Goal: Information Seeking & Learning: Learn about a topic

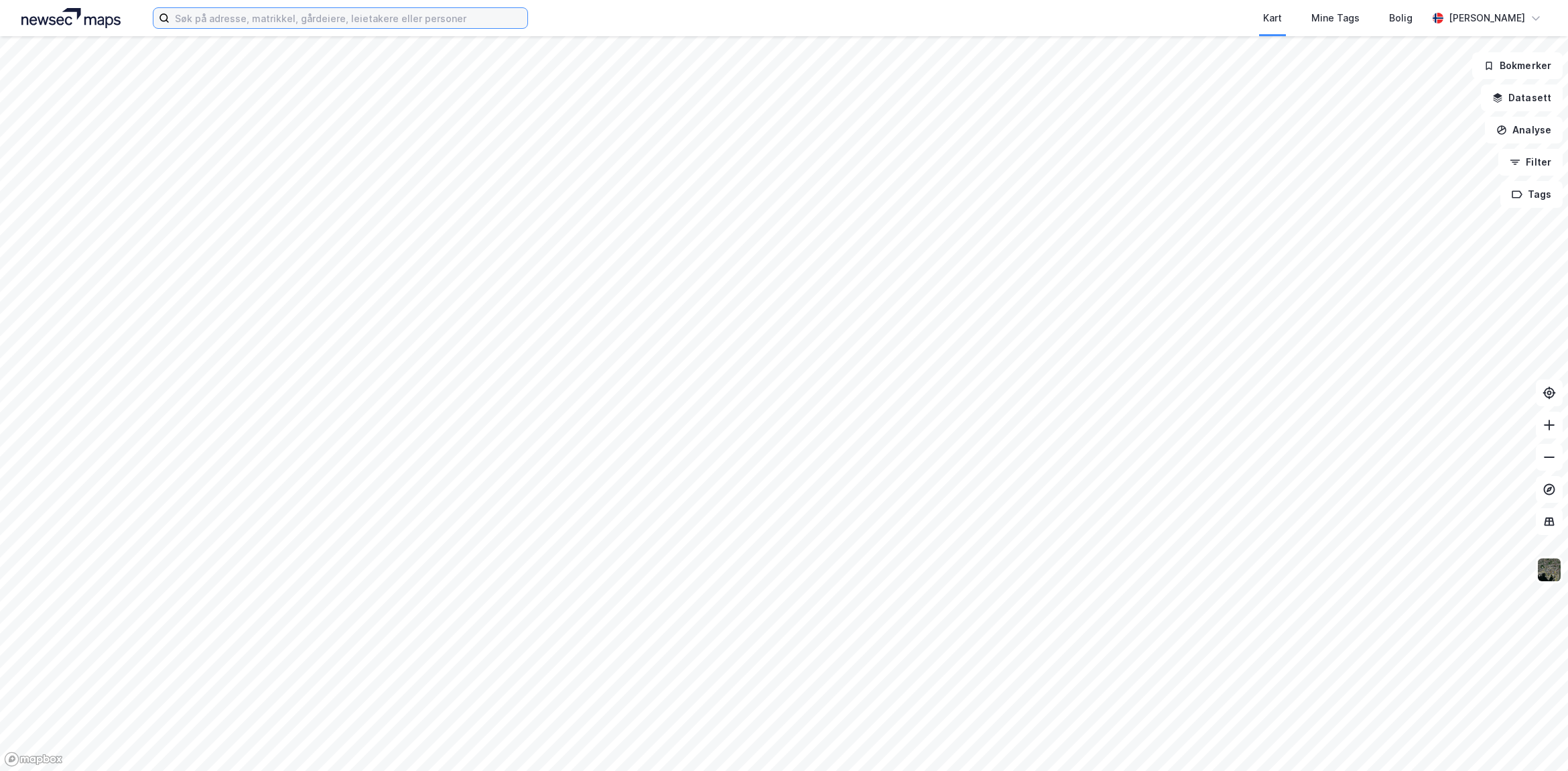
click at [343, 18] on input at bounding box center [348, 18] width 358 height 20
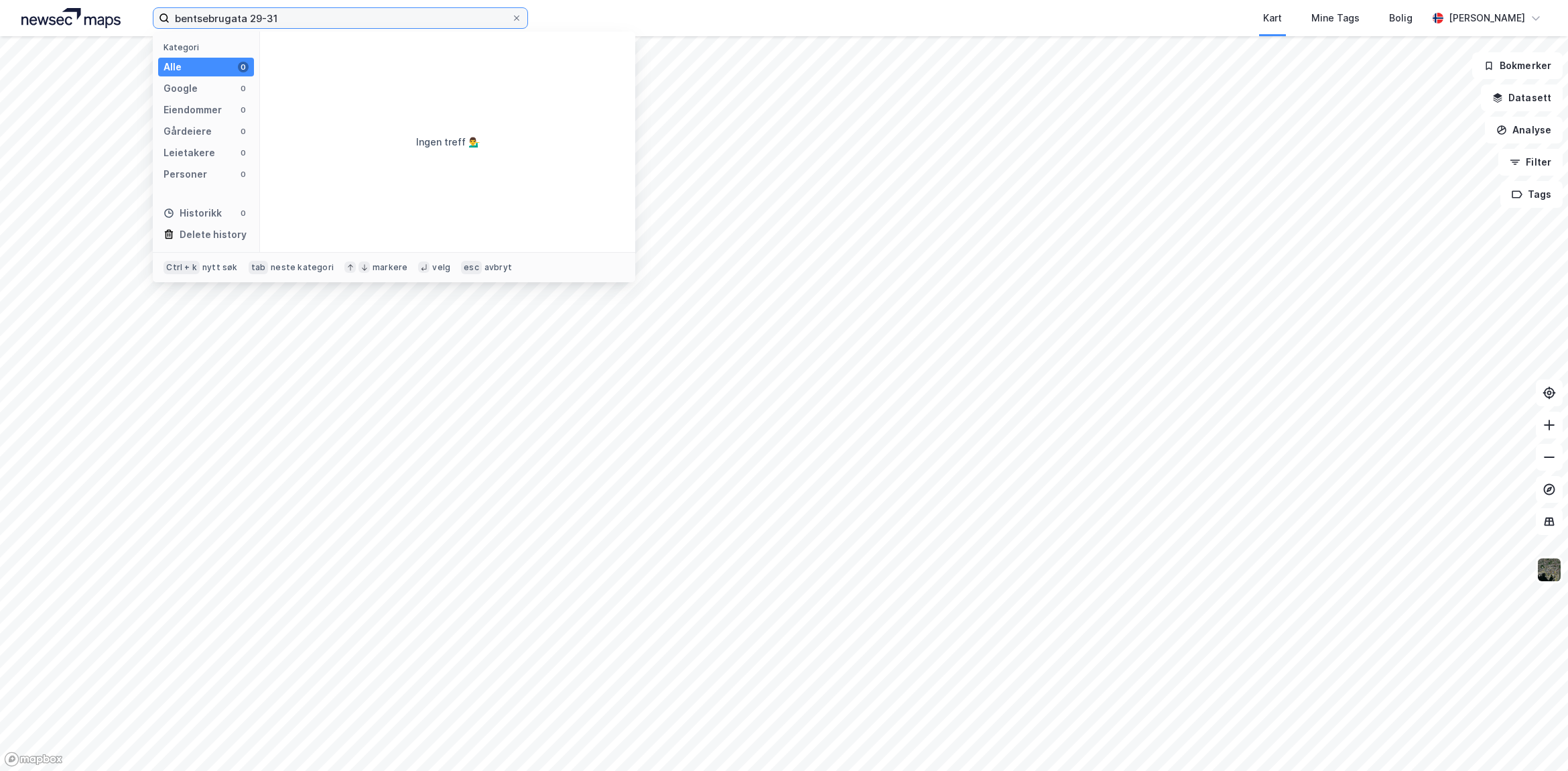
click at [343, 18] on input "bentsebrugata 29-31" at bounding box center [340, 18] width 342 height 20
drag, startPoint x: 303, startPoint y: 11, endPoint x: 82, endPoint y: -22, distance: 223.5
click at [82, 0] on html "bentsebrugata 29-31 Kategori Alle 0 Google 0 Eiendommer 0 Gårdeiere 0 Leietaker…" at bounding box center [784, 386] width 1568 height 771
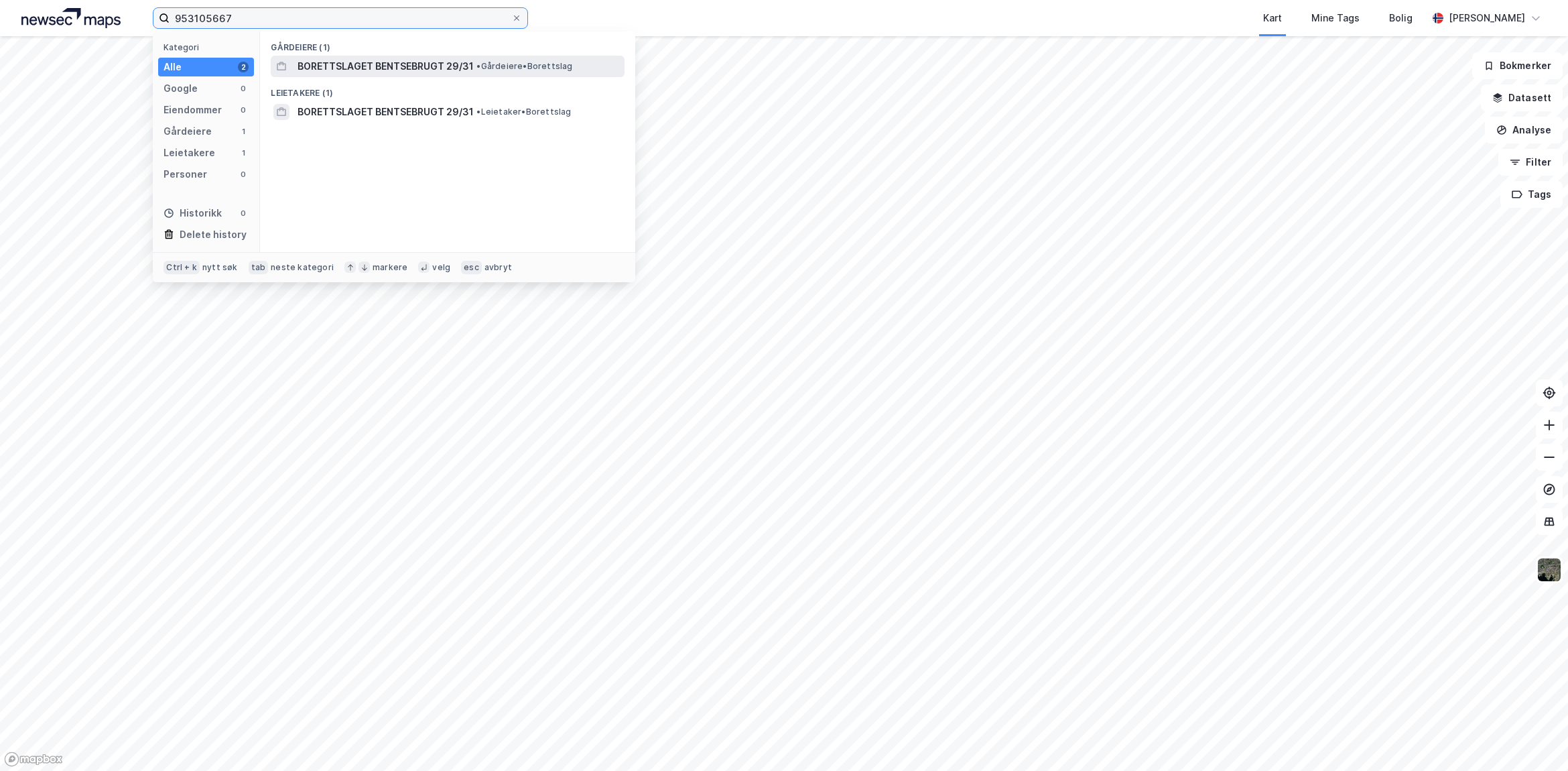
type input "953105667"
click at [489, 58] on div "BORETTSLAGET BENTSEBRUGT 29/31 • Gårdeiere • Borettslag" at bounding box center [460, 66] width 324 height 16
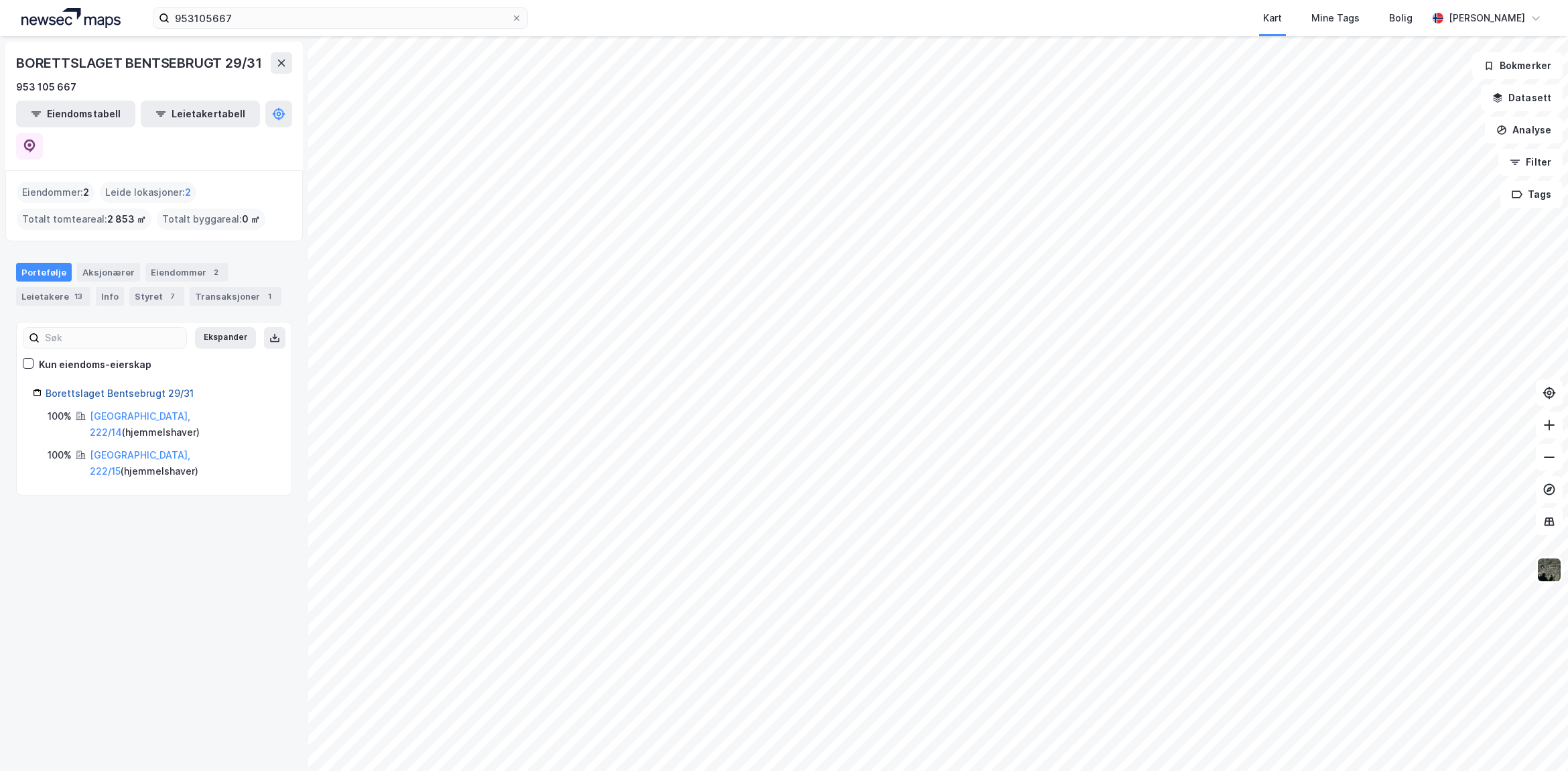
click at [106, 387] on link "Borettslaget Bentsebrugt 29/31" at bounding box center [119, 392] width 148 height 11
click at [145, 386] on div "Borettslaget Bentsebrugt 29/31" at bounding box center [160, 393] width 229 height 16
click at [144, 387] on link "Borettslaget Bentsebrugt 29/31" at bounding box center [119, 392] width 148 height 11
click at [167, 262] on div "Eiendommer 2" at bounding box center [187, 272] width 82 height 19
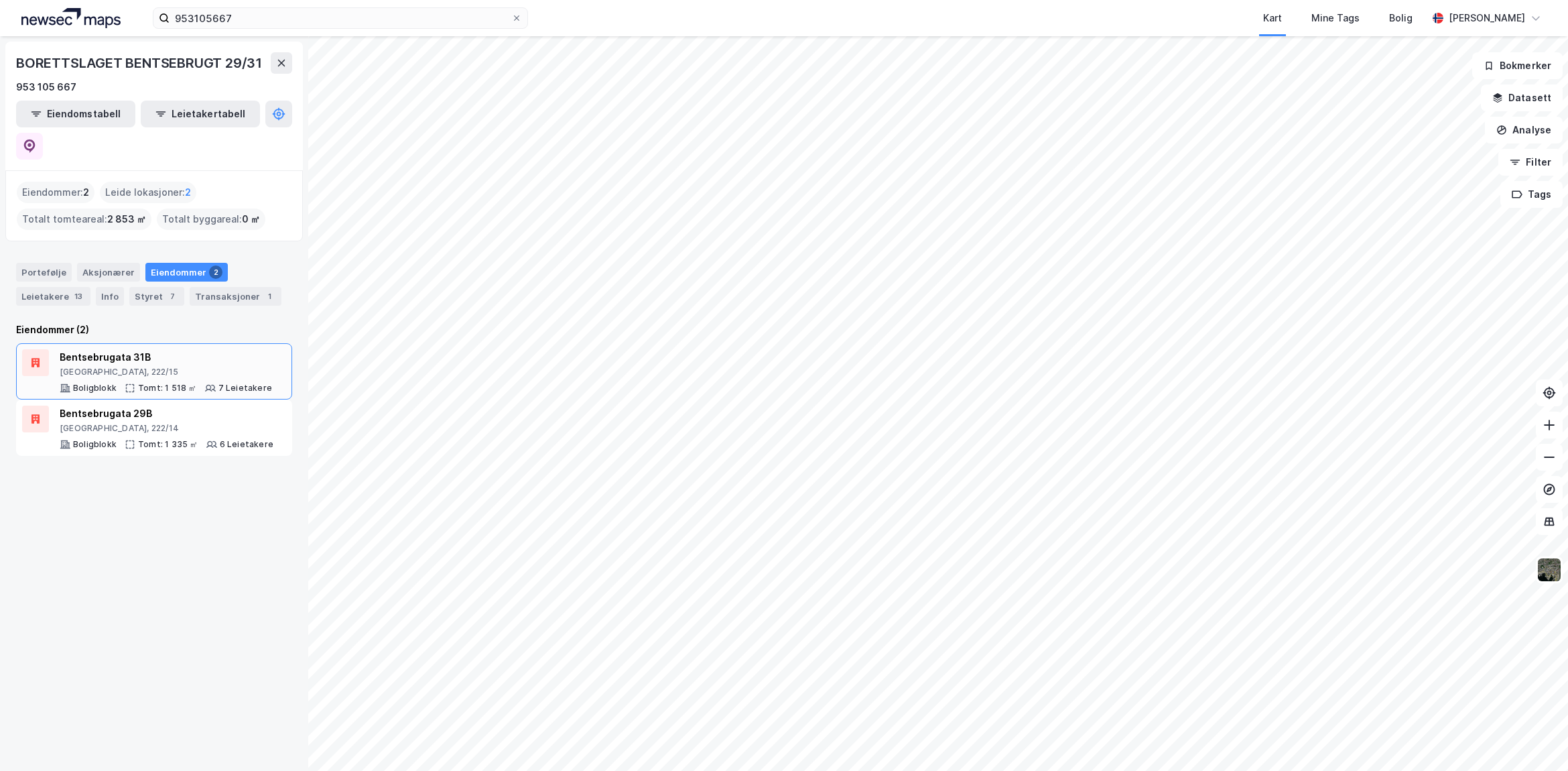
click at [217, 350] on div "Bentsebrugata 31B" at bounding box center [166, 357] width 212 height 16
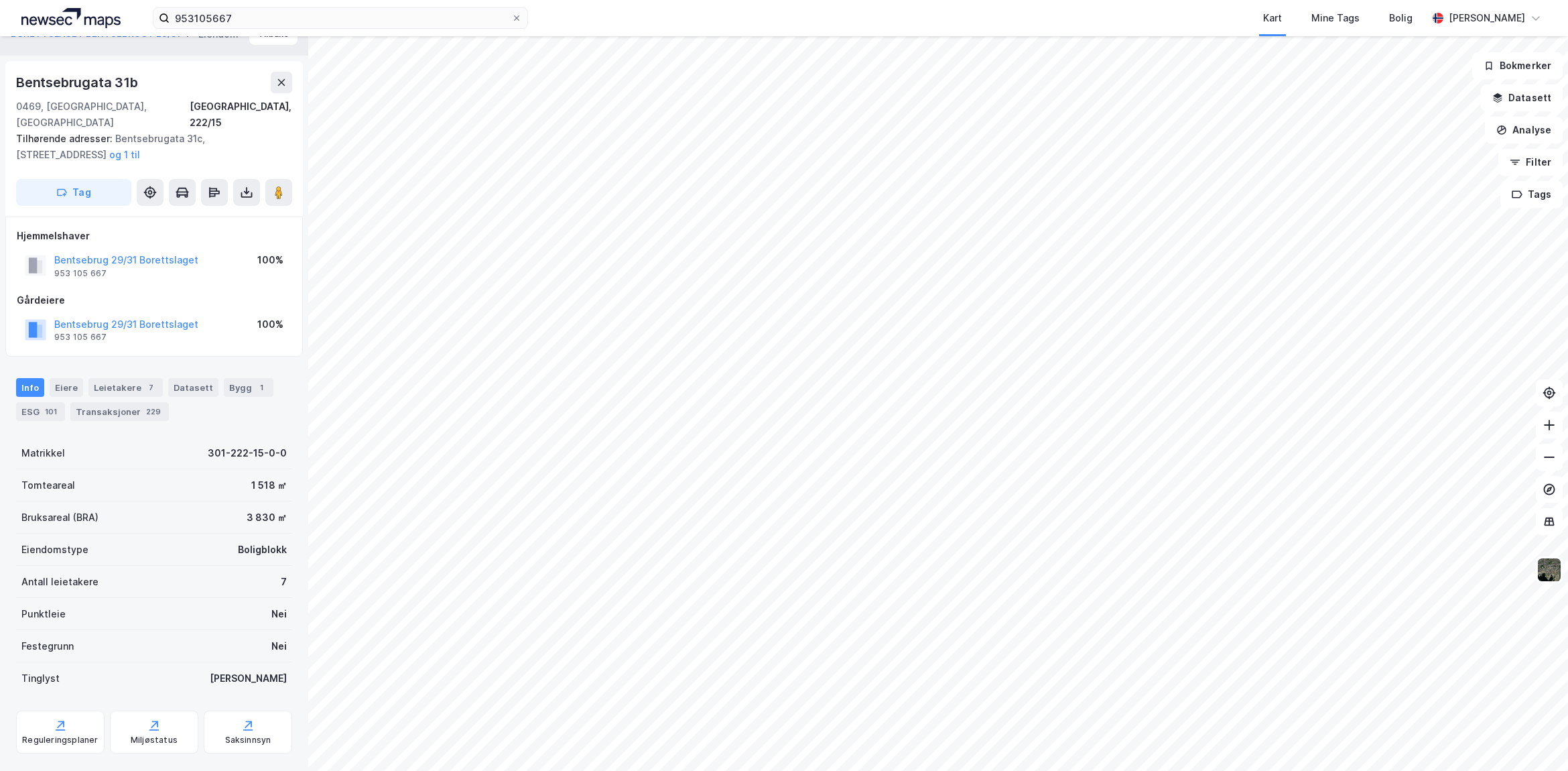
scroll to position [34, 0]
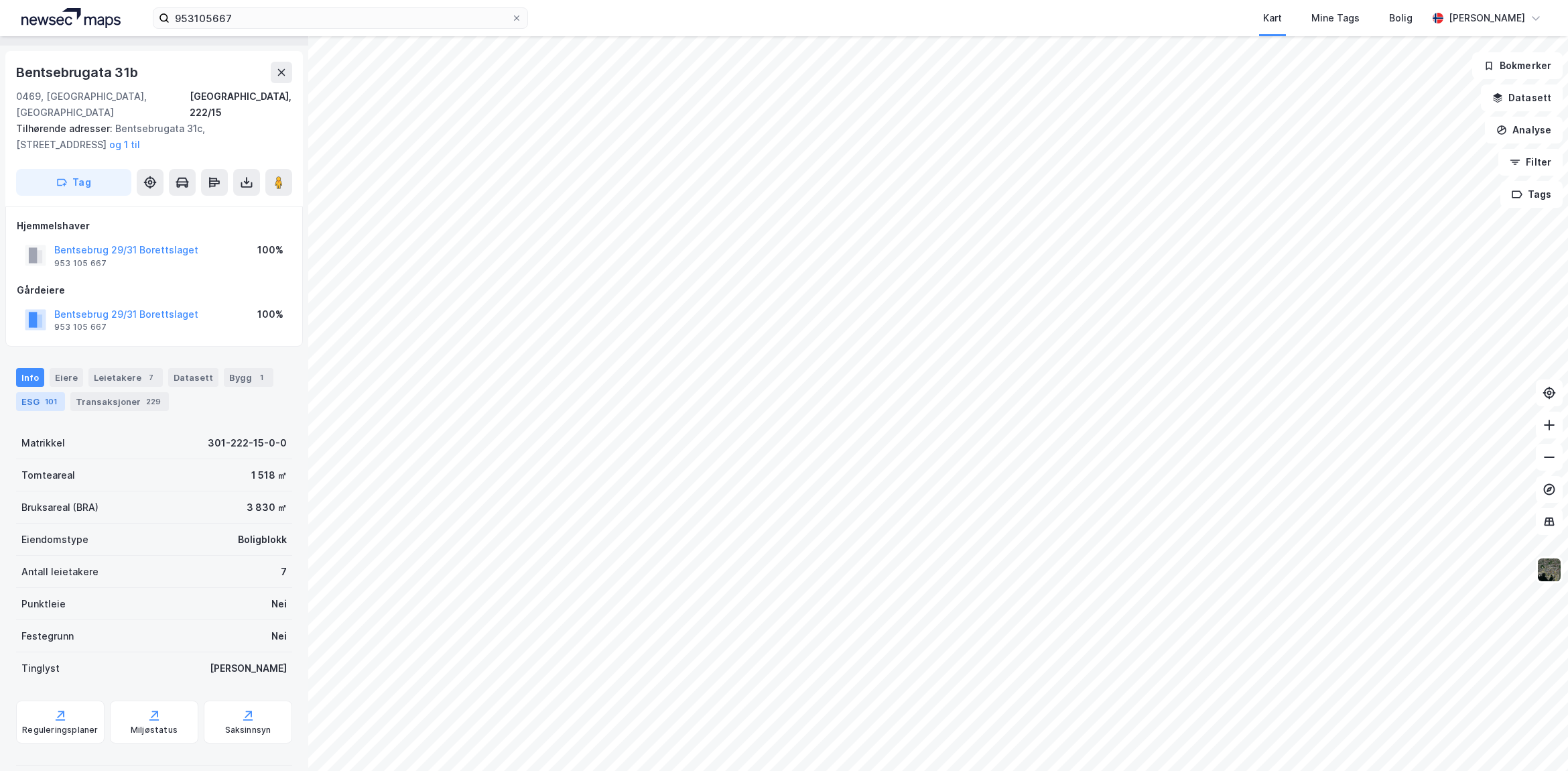
click at [49, 394] on div "101" at bounding box center [50, 401] width 17 height 14
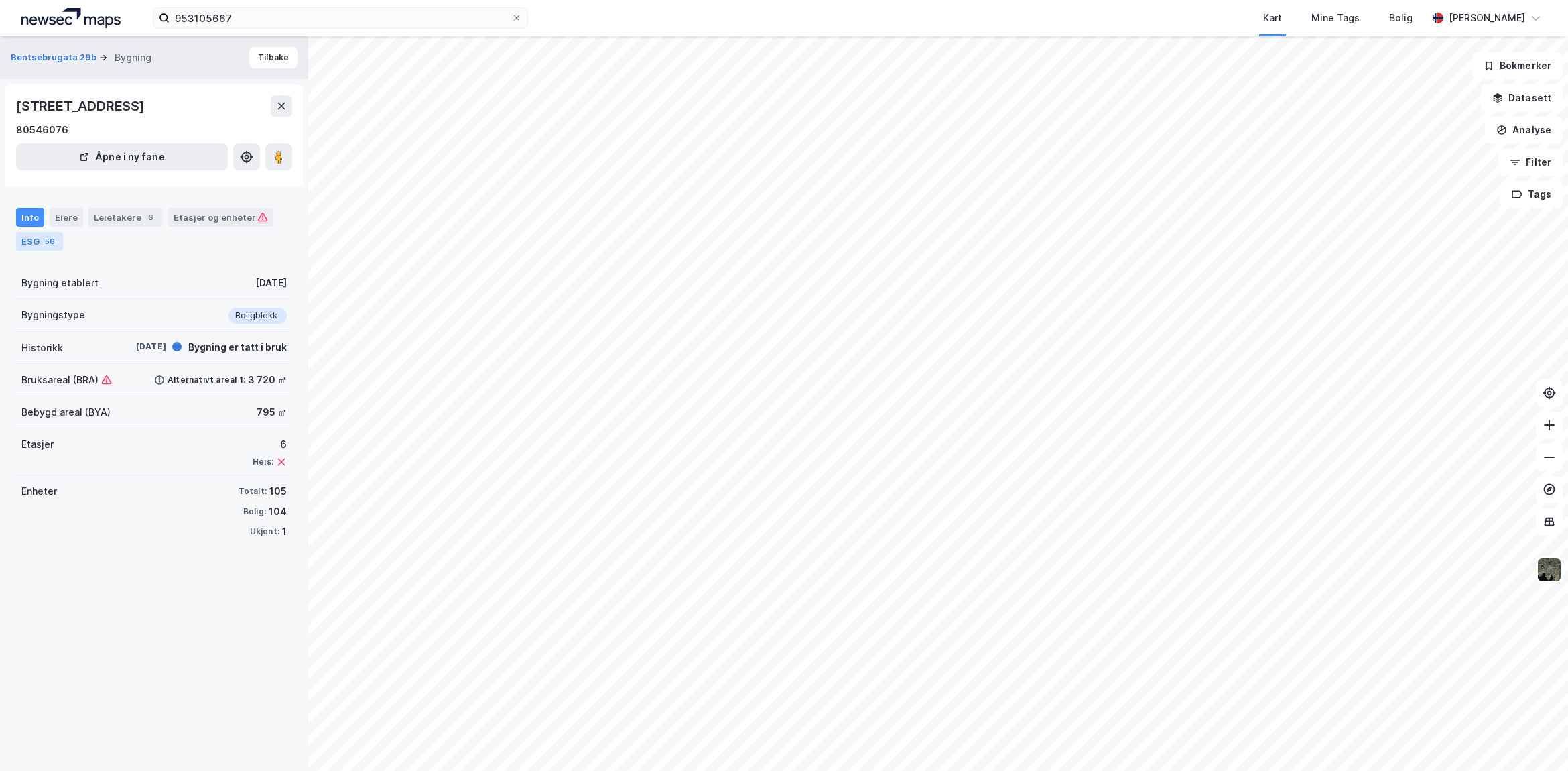
click at [30, 235] on div "ESG 56" at bounding box center [39, 241] width 47 height 19
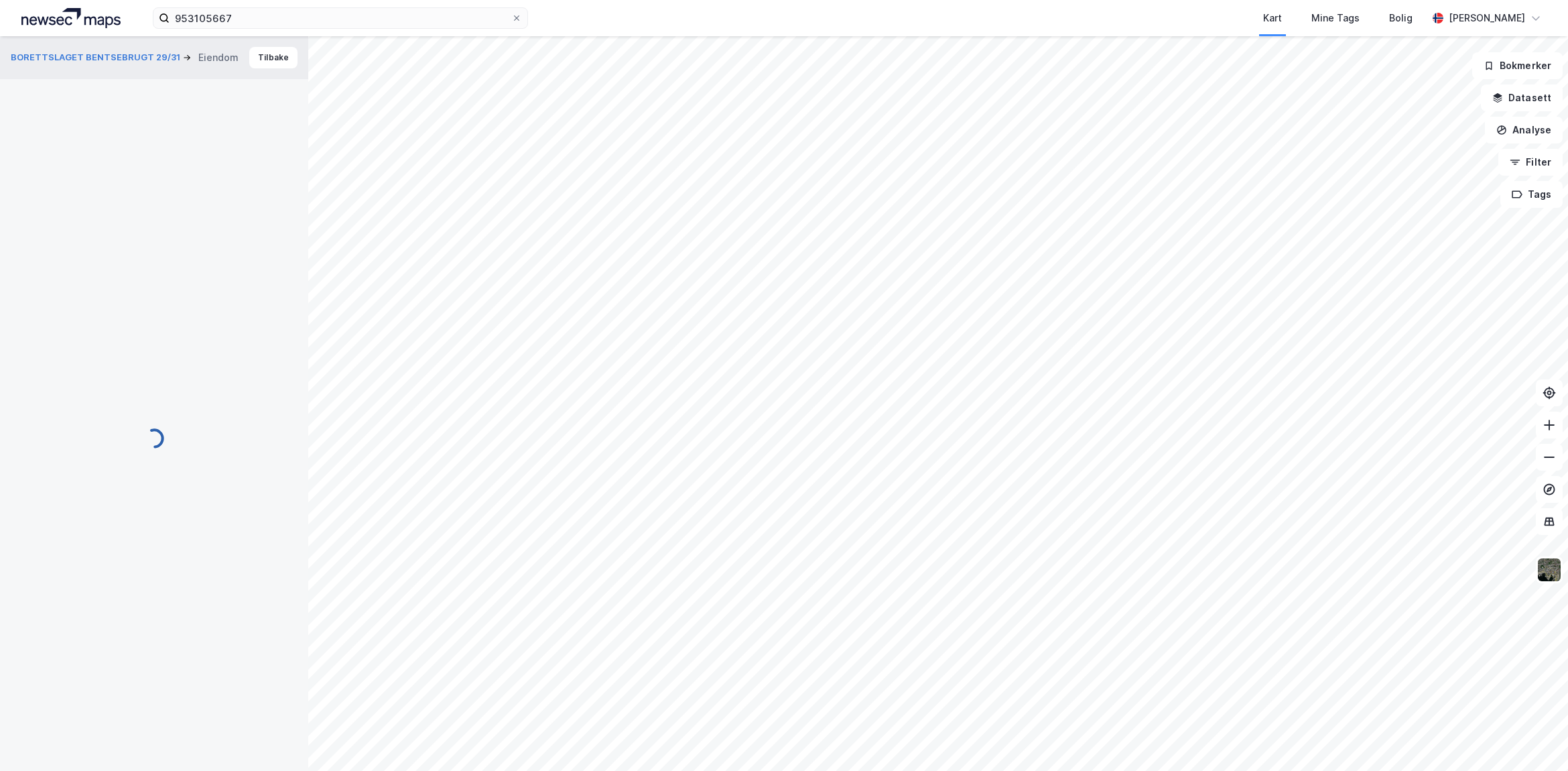
scroll to position [34, 0]
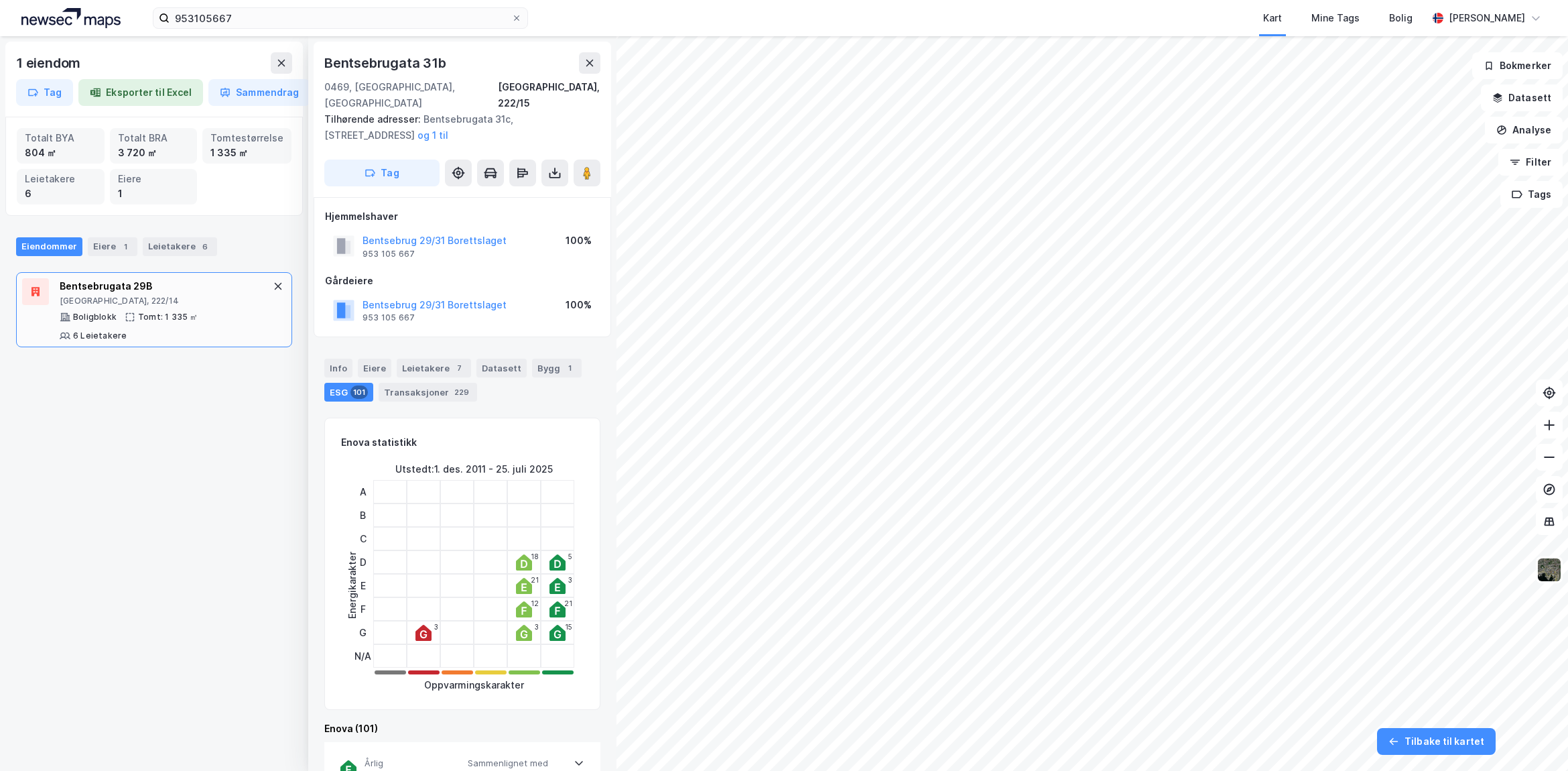
scroll to position [34, 0]
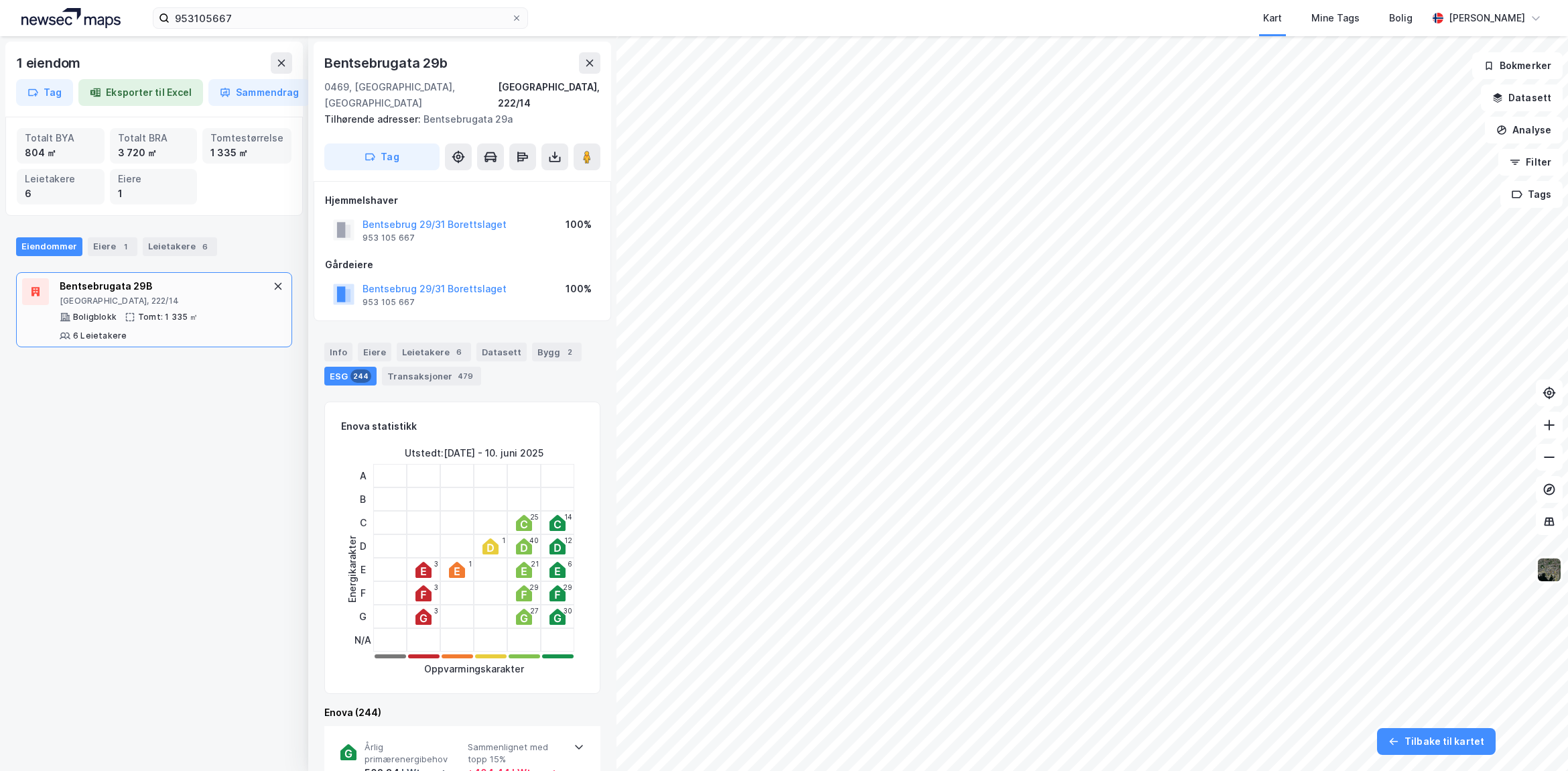
scroll to position [34, 0]
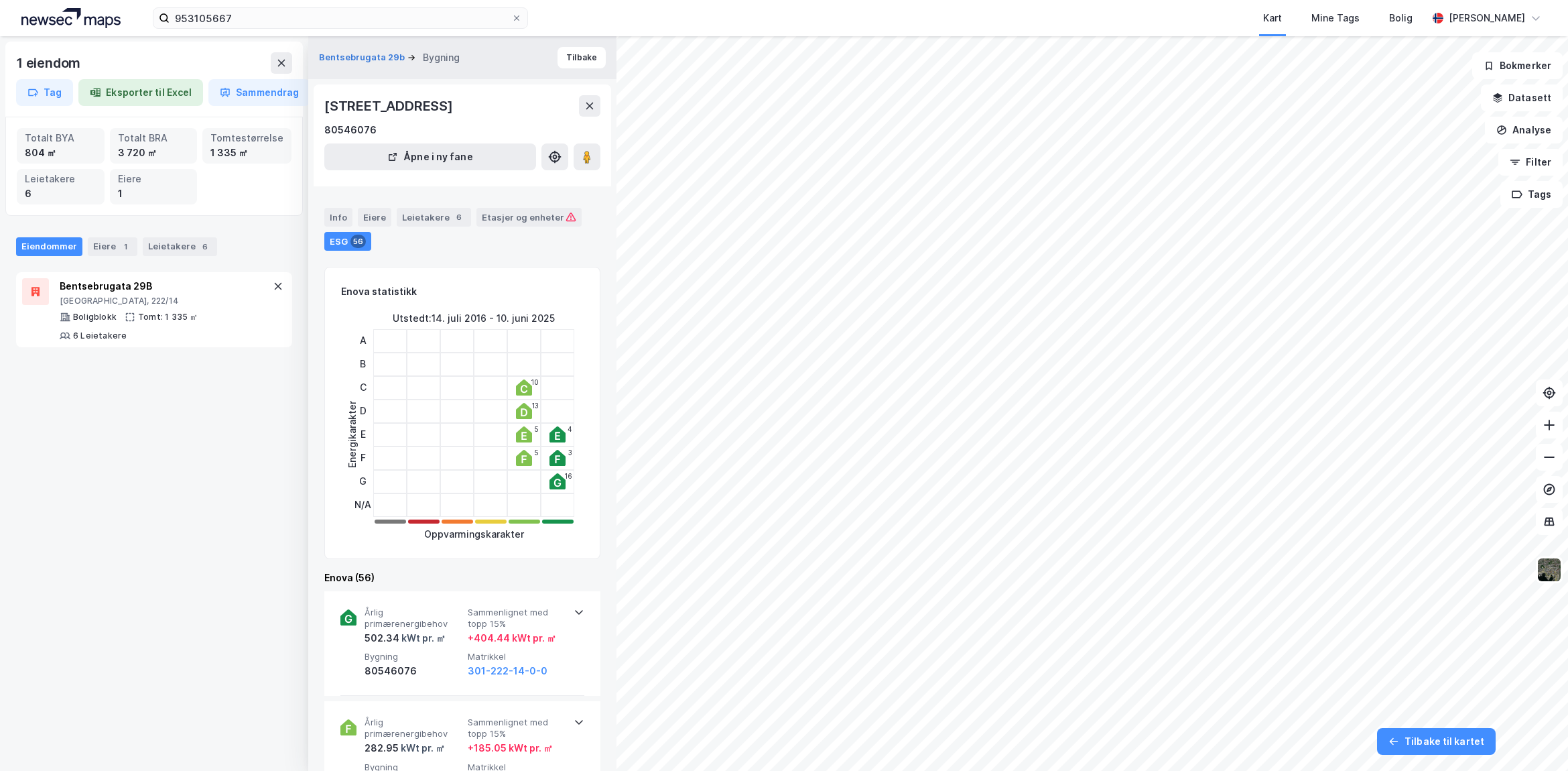
scroll to position [76, 0]
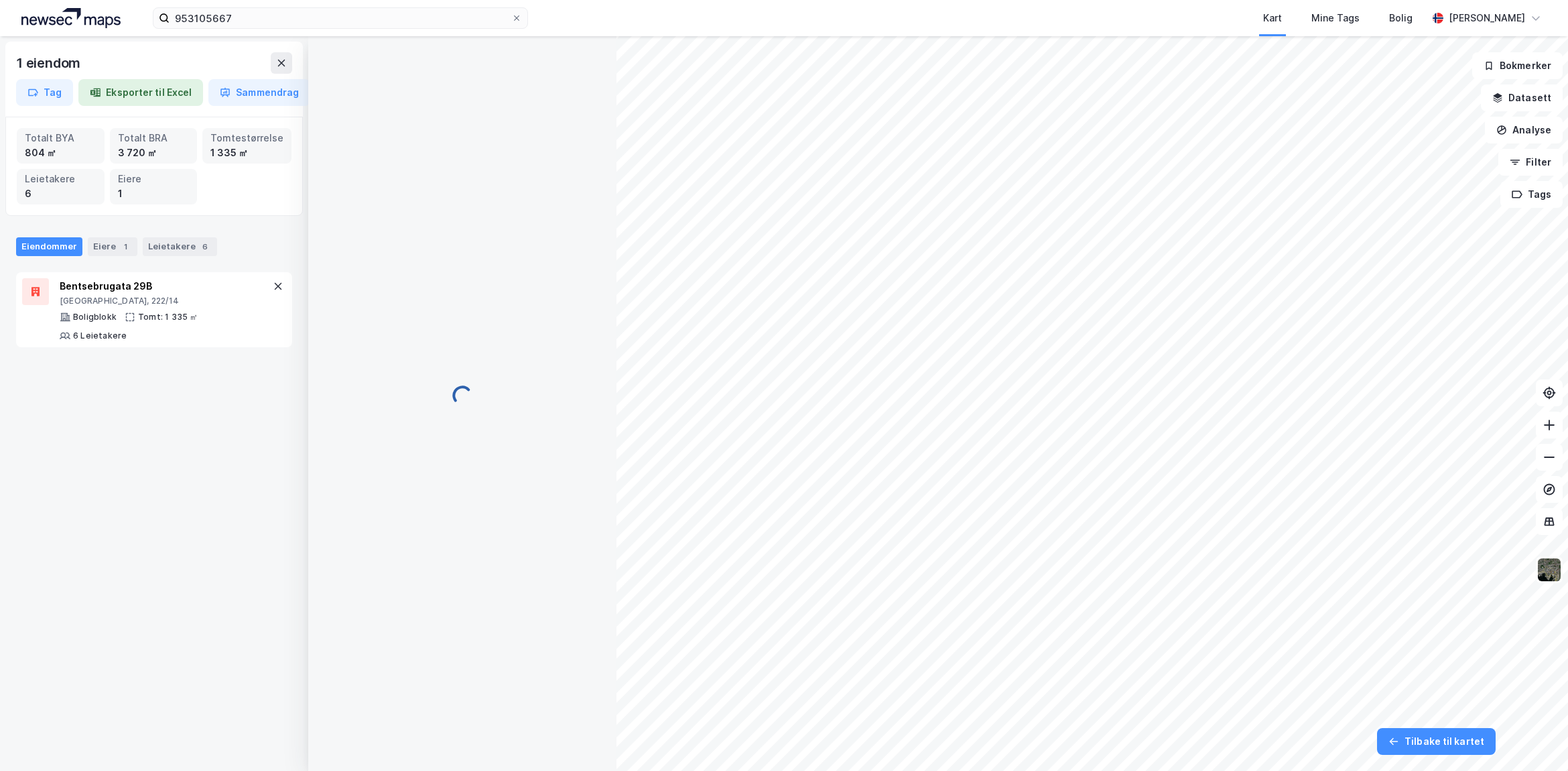
scroll to position [76, 0]
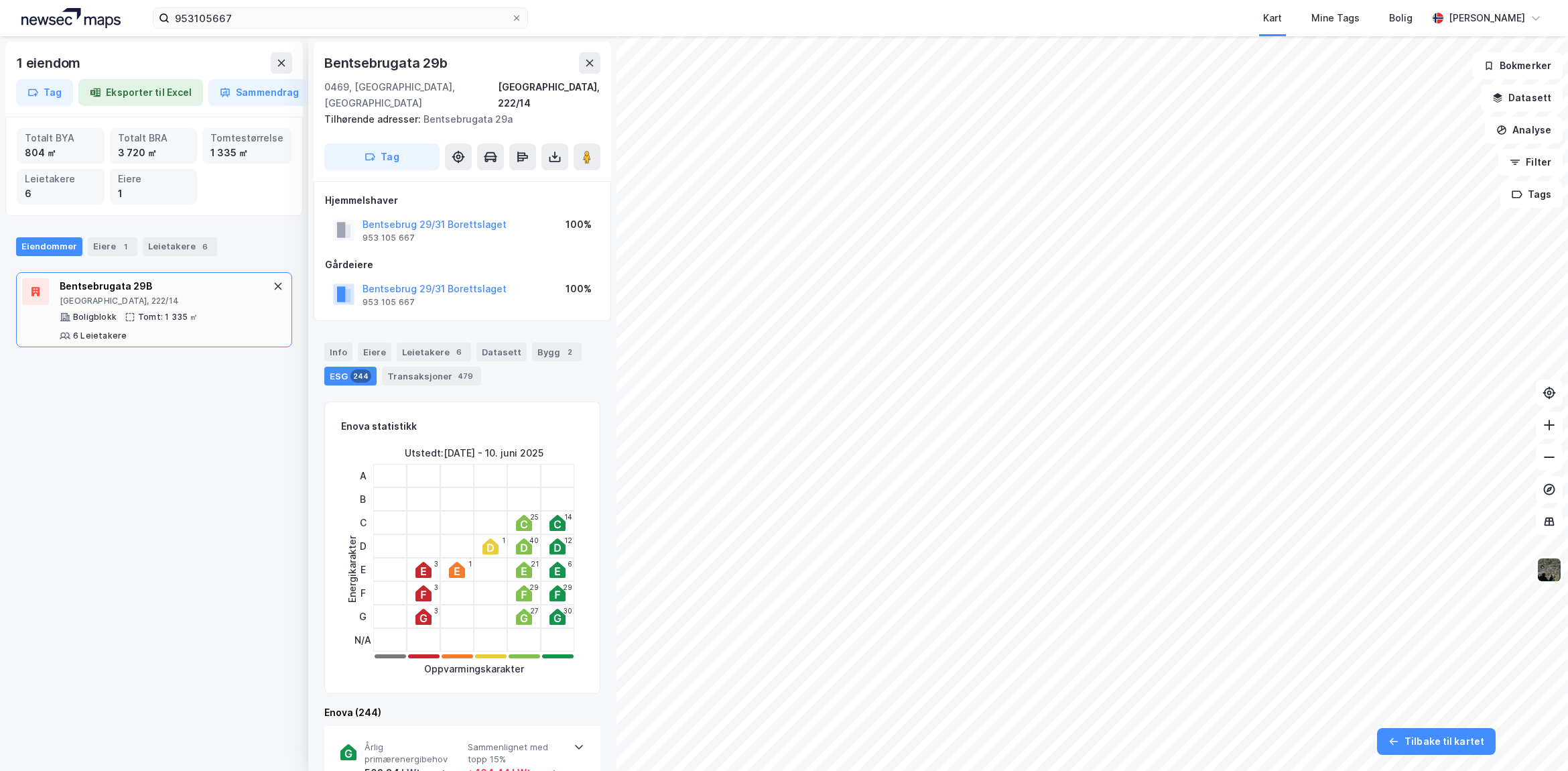
scroll to position [76, 0]
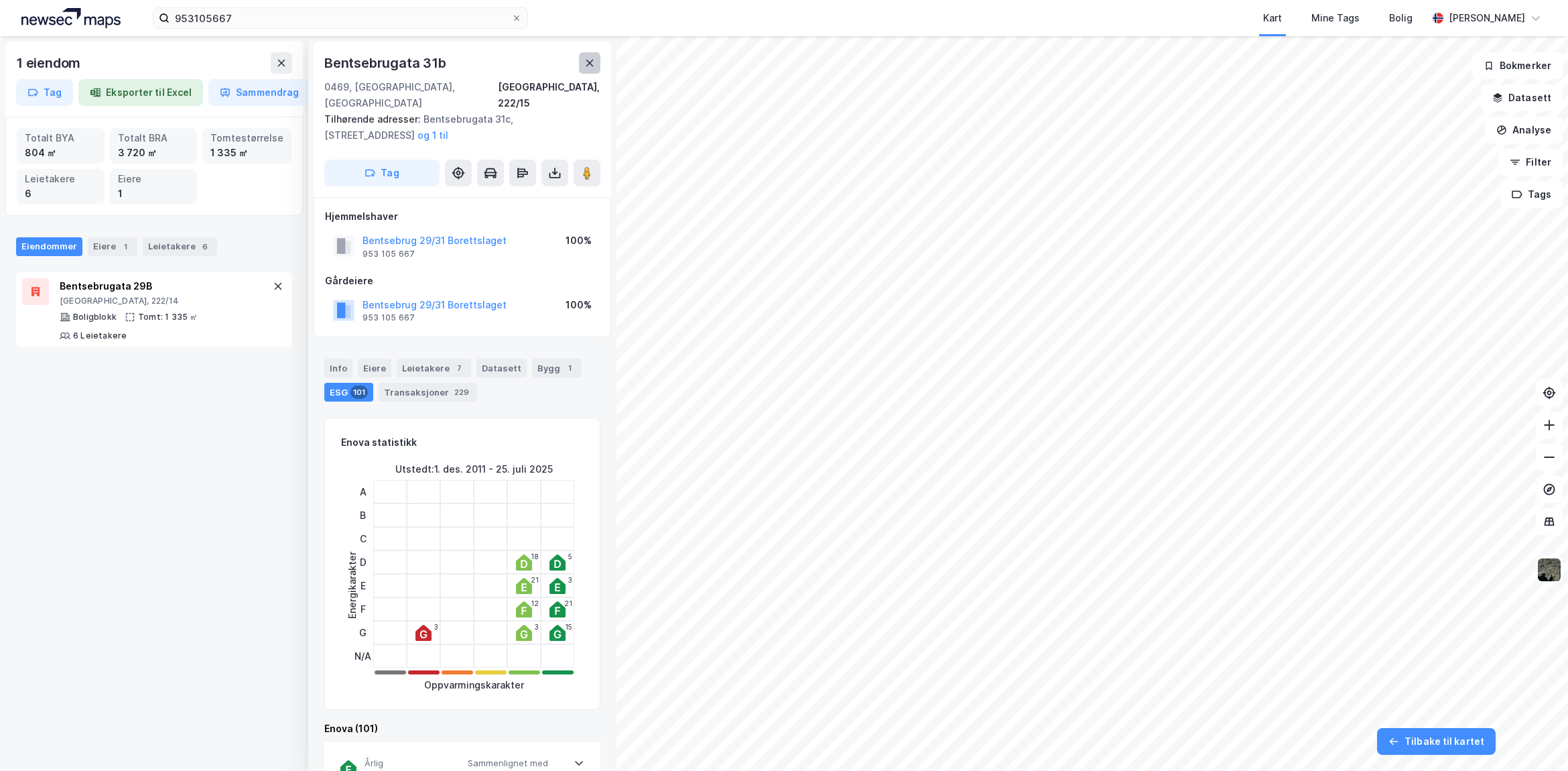
click at [585, 58] on icon at bounding box center [589, 63] width 10 height 10
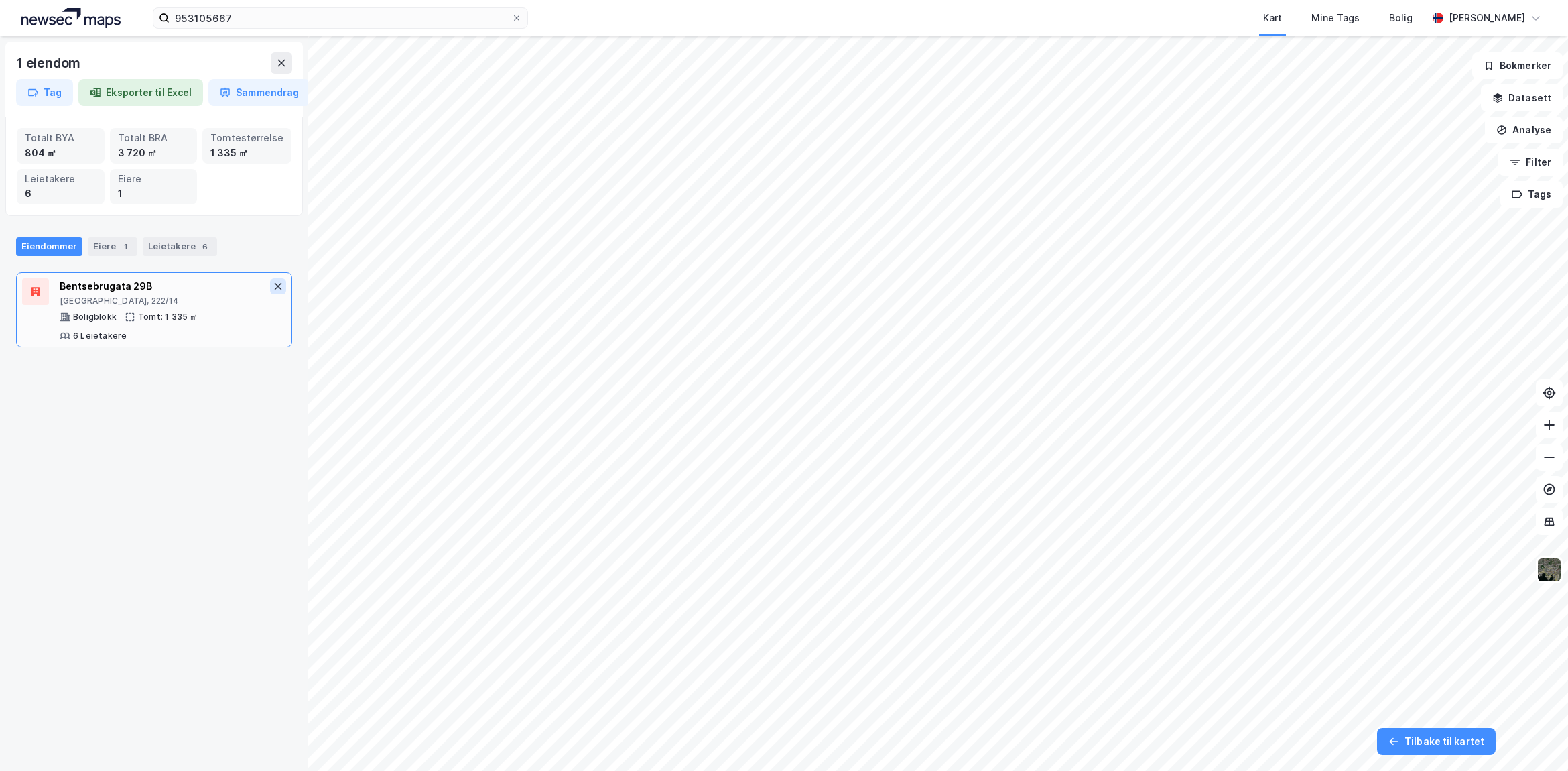
click at [270, 280] on button at bounding box center [277, 286] width 16 height 16
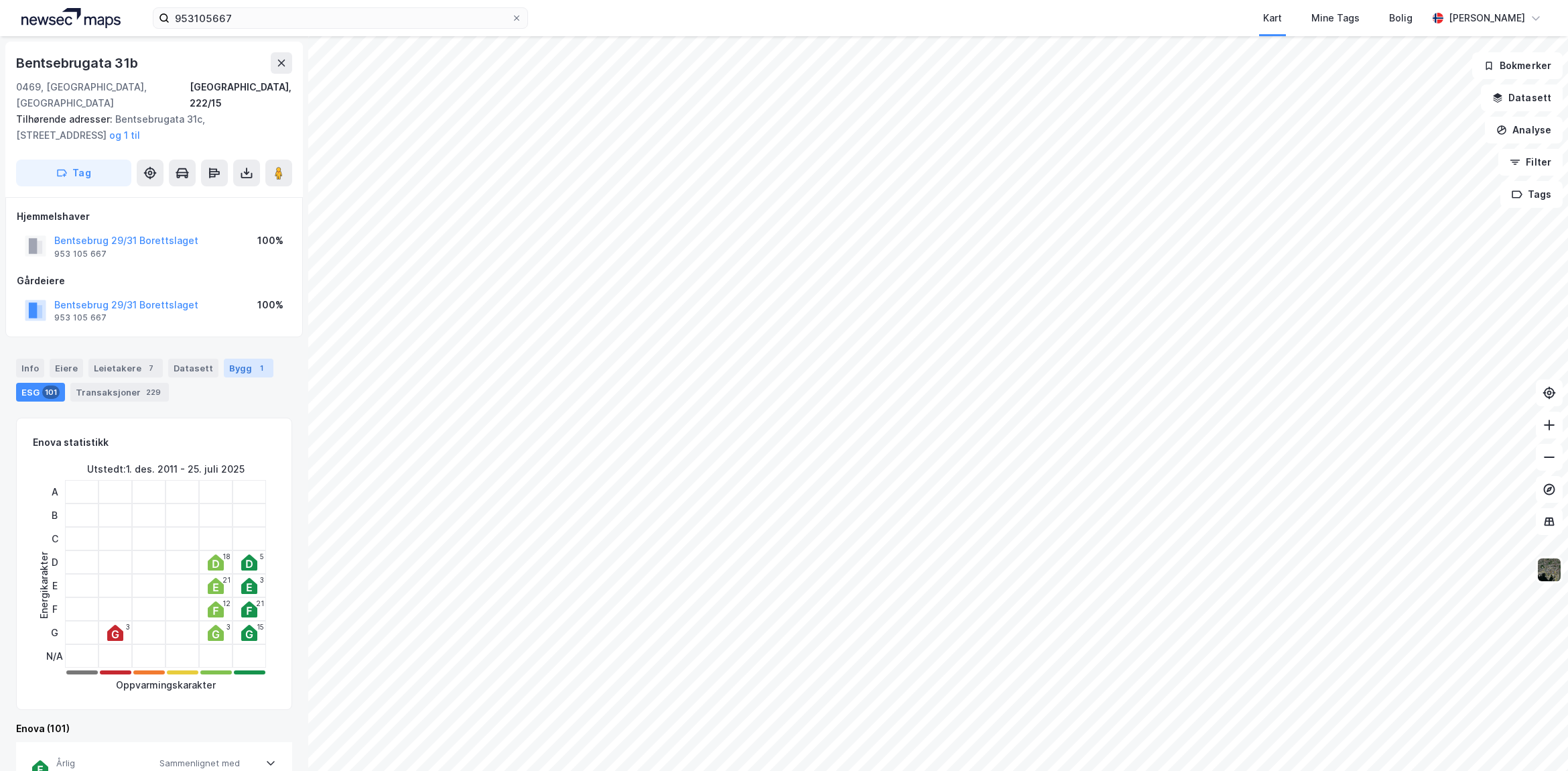
click at [242, 358] on div "Bygg 1" at bounding box center [248, 368] width 49 height 19
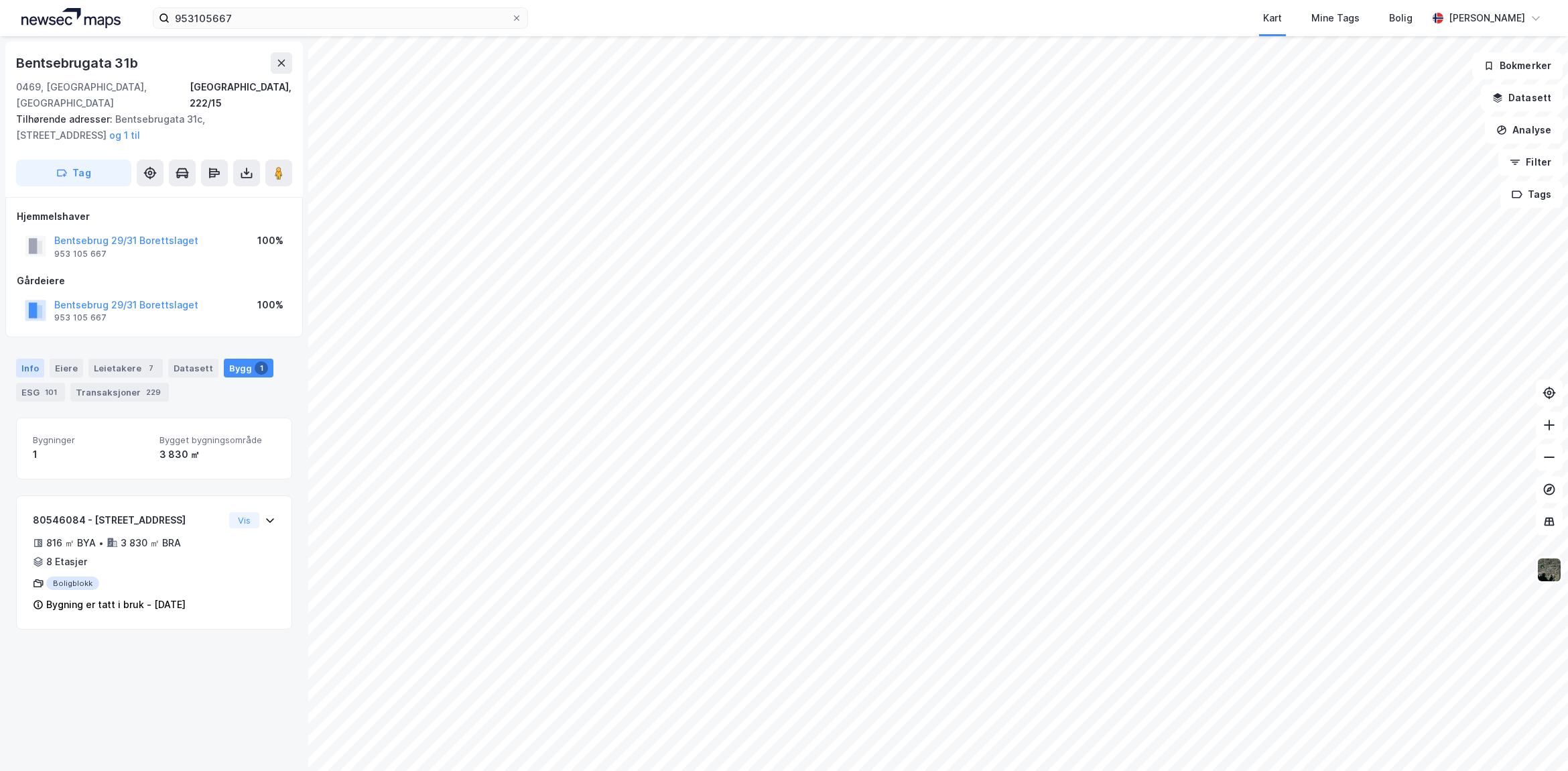
click at [28, 358] on div "Info" at bounding box center [30, 368] width 28 height 19
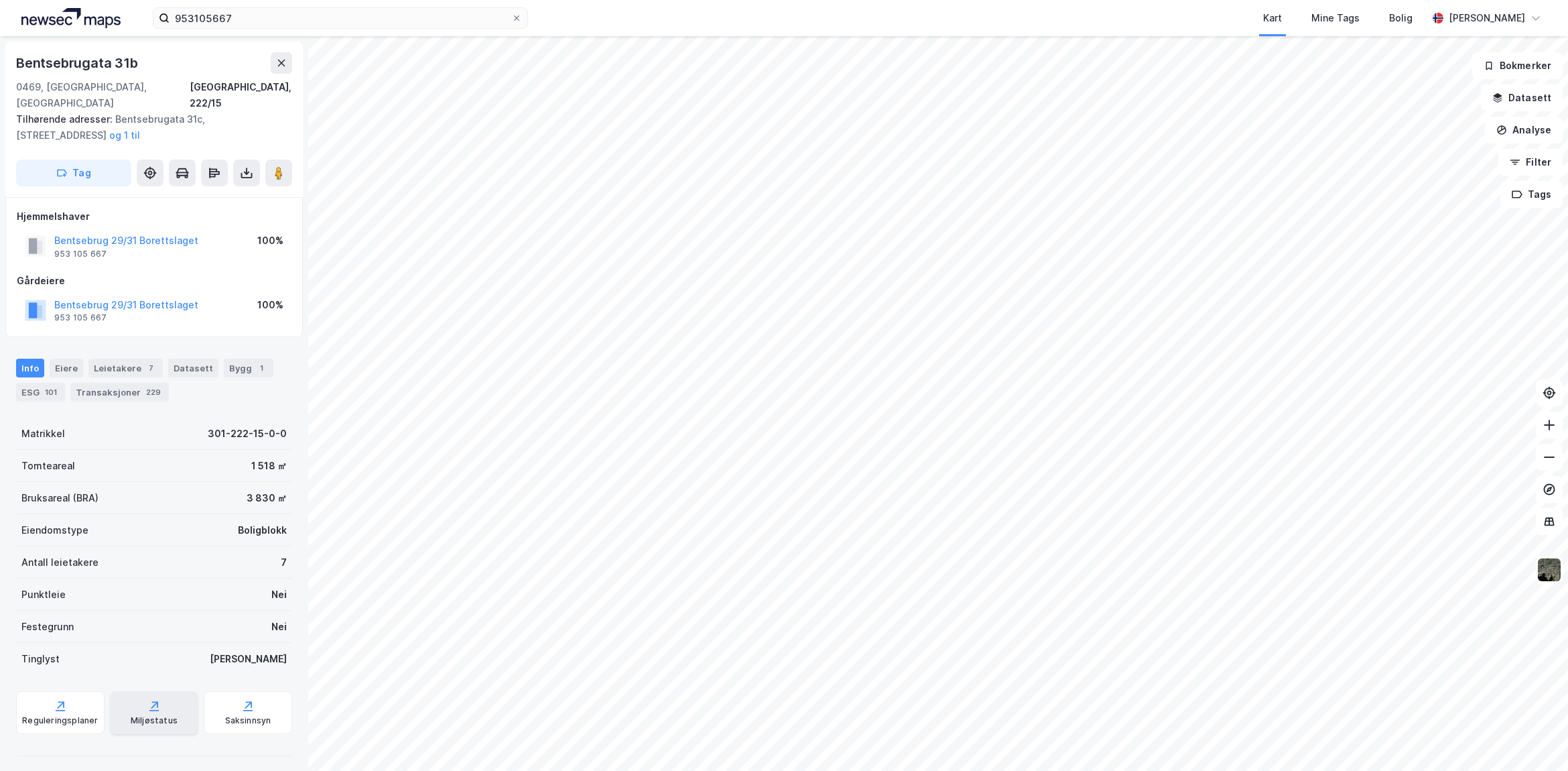
click at [148, 699] on icon at bounding box center [154, 706] width 13 height 14
